Goal: Transaction & Acquisition: Purchase product/service

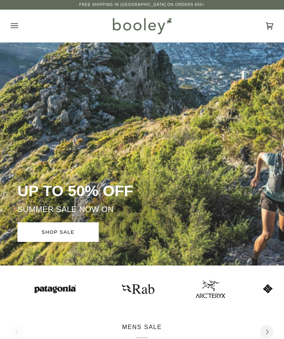
click at [19, 28] on button "Open menu" at bounding box center [22, 26] width 22 height 33
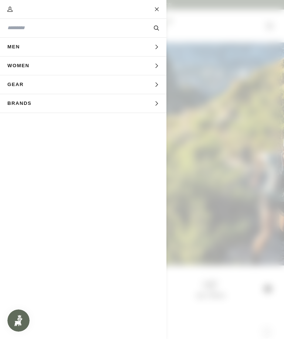
click at [154, 68] on icon "Main menu" at bounding box center [156, 66] width 5 height 5
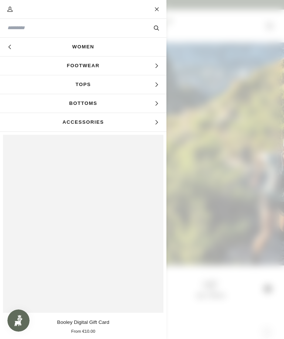
click at [153, 67] on span "Footwear" at bounding box center [83, 66] width 166 height 18
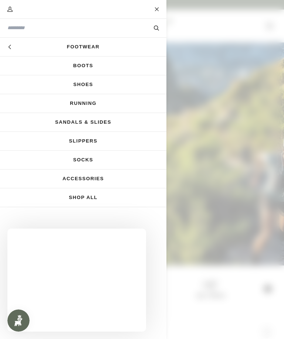
click at [94, 106] on link "Running" at bounding box center [83, 103] width 166 height 18
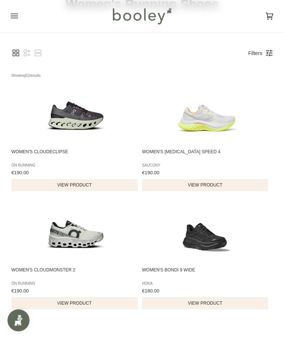
scroll to position [47, 0]
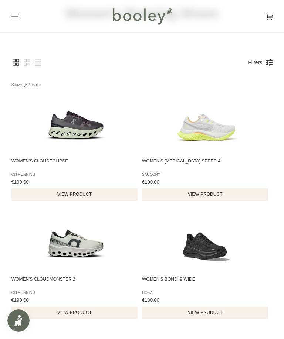
click at [265, 59] on link "Filters" at bounding box center [254, 62] width 21 height 13
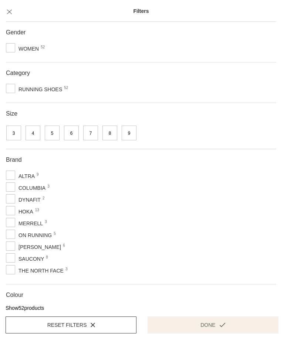
click at [53, 138] on span "5" at bounding box center [52, 133] width 15 height 15
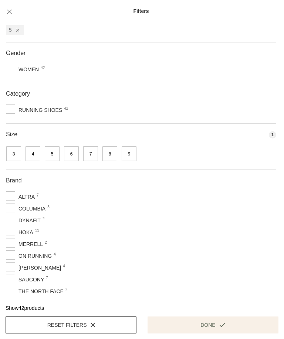
click at [73, 158] on span "6" at bounding box center [71, 153] width 15 height 15
click at [227, 334] on button "Done" at bounding box center [213, 325] width 131 height 17
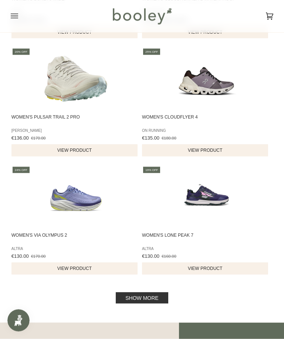
scroll to position [1038, 0]
click at [157, 304] on link "Show more" at bounding box center [142, 298] width 52 height 11
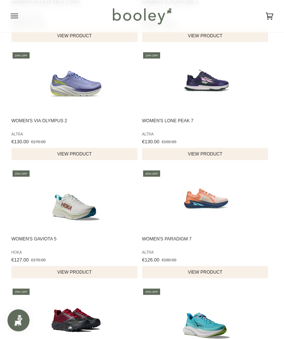
scroll to position [1153, 0]
click at [82, 214] on img "Women's Gaviota 5" at bounding box center [75, 200] width 63 height 63
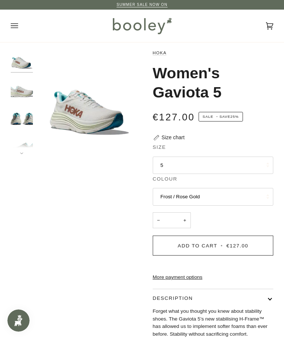
click at [228, 169] on button "5" at bounding box center [213, 166] width 121 height 18
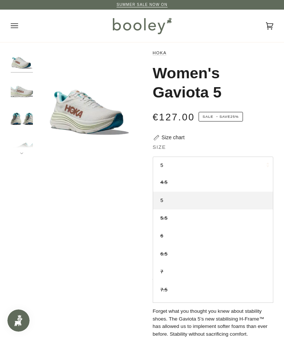
click at [230, 166] on button "5" at bounding box center [213, 166] width 121 height 18
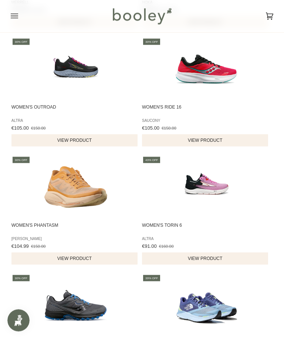
scroll to position [1871, 0]
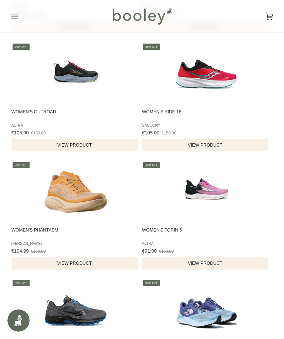
click at [84, 80] on img "Women's Outroad" at bounding box center [75, 74] width 63 height 63
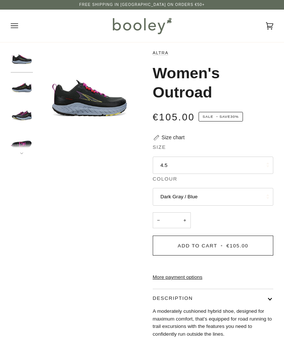
click at [242, 170] on button "4.5" at bounding box center [213, 166] width 121 height 18
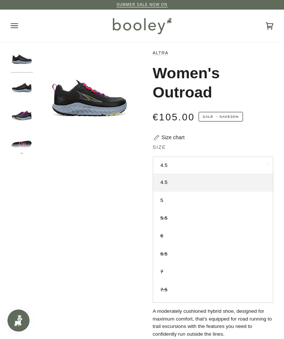
click at [25, 112] on img "Altra Women's Outroad Dark Gray / Blue - Booley Galway" at bounding box center [22, 116] width 22 height 22
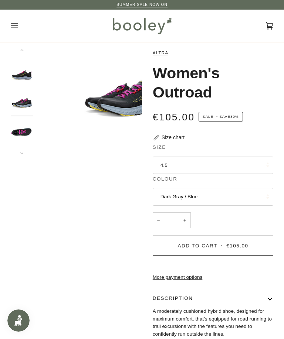
scroll to position [14, 0]
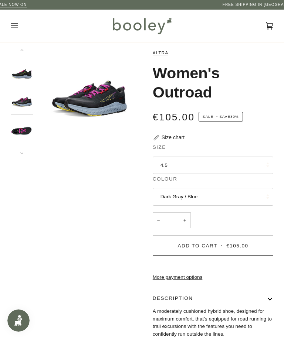
click at [23, 134] on img "Altra Women's Outroad Dark Gray / Blue - Booley Galway" at bounding box center [22, 131] width 22 height 22
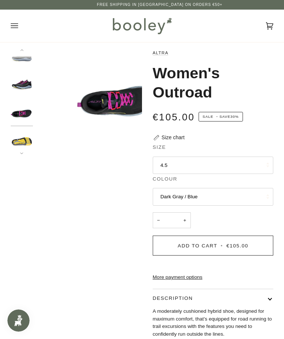
scroll to position [33, 0]
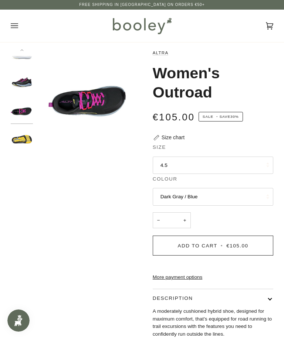
click at [25, 79] on img "Altra Women's Outroad Dark Gray / Blue - Booley Galway" at bounding box center [22, 83] width 22 height 22
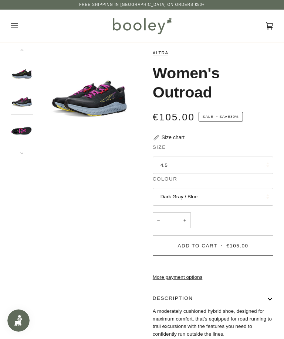
click at [22, 78] on img "Altra Women's Outroad Dark Gray / Blue - Booley Galway" at bounding box center [22, 75] width 22 height 22
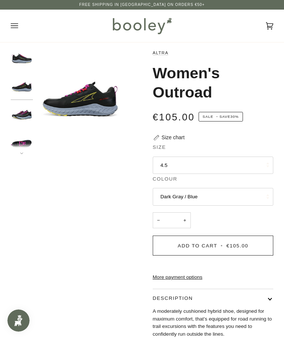
scroll to position [0, 0]
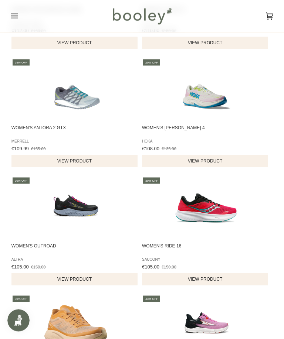
scroll to position [1781, 0]
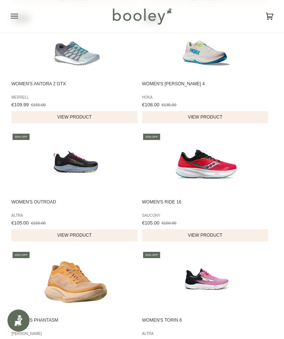
click at [213, 65] on img "Women's Rincon 4" at bounding box center [206, 45] width 63 height 63
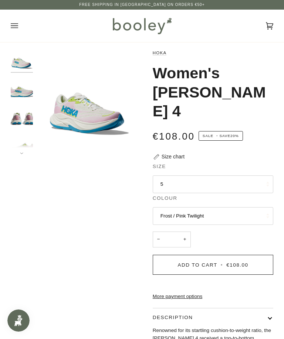
click at [210, 176] on button "5" at bounding box center [213, 185] width 121 height 18
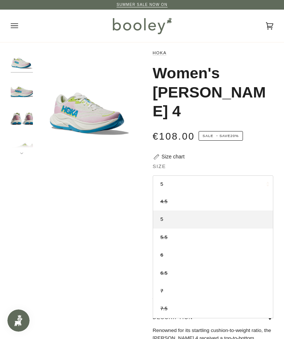
click at [26, 116] on img "Hoka Women's Rincon 4 Frost / Pink Twilight - Booley Galway" at bounding box center [22, 116] width 22 height 22
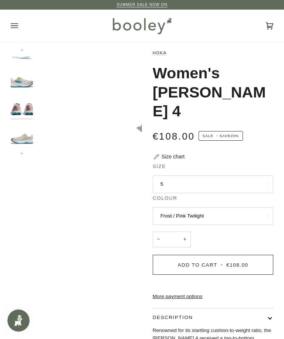
scroll to position [14, 0]
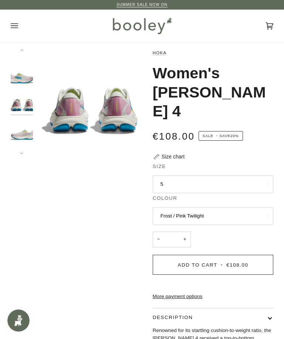
click at [26, 136] on img "Hoka Women's Rincon 4 Frost / Pink Twilight - Booley Galway" at bounding box center [22, 131] width 22 height 22
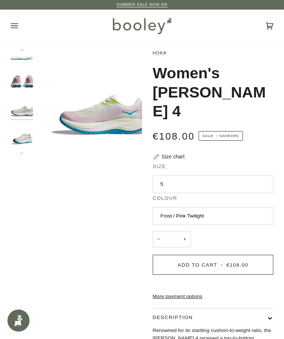
scroll to position [41, 0]
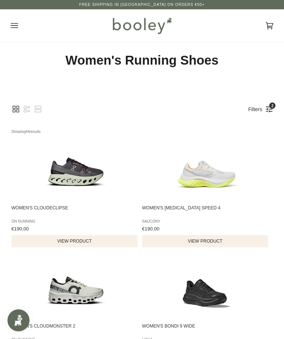
scroll to position [0, 0]
